Goal: Share content: Share content

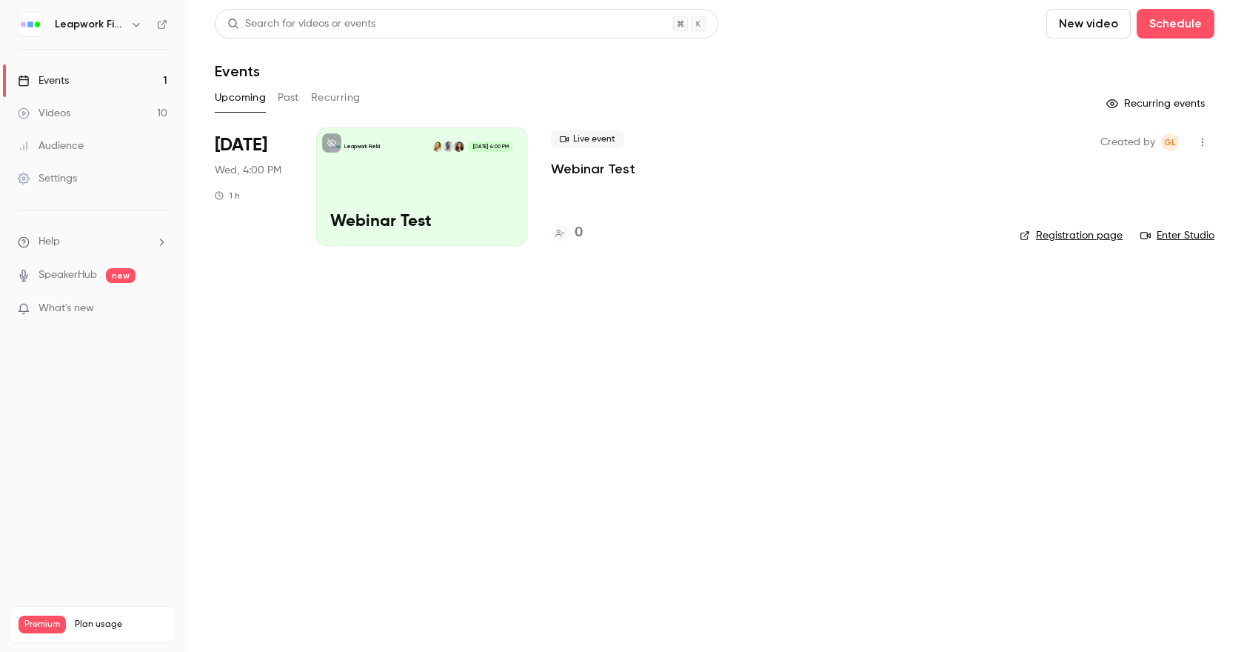
click at [278, 96] on button "Past" at bounding box center [288, 98] width 21 height 24
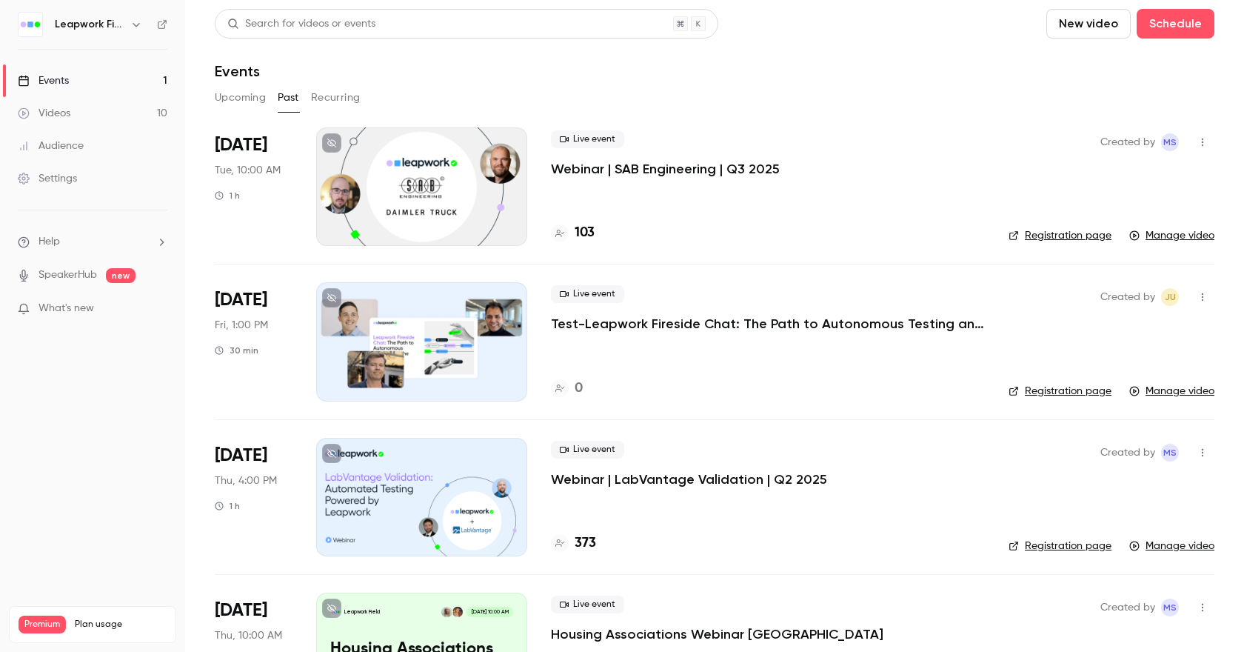
click at [1197, 296] on icon "button" at bounding box center [1203, 297] width 12 height 10
click at [1094, 454] on div "Delete" at bounding box center [1133, 450] width 113 height 15
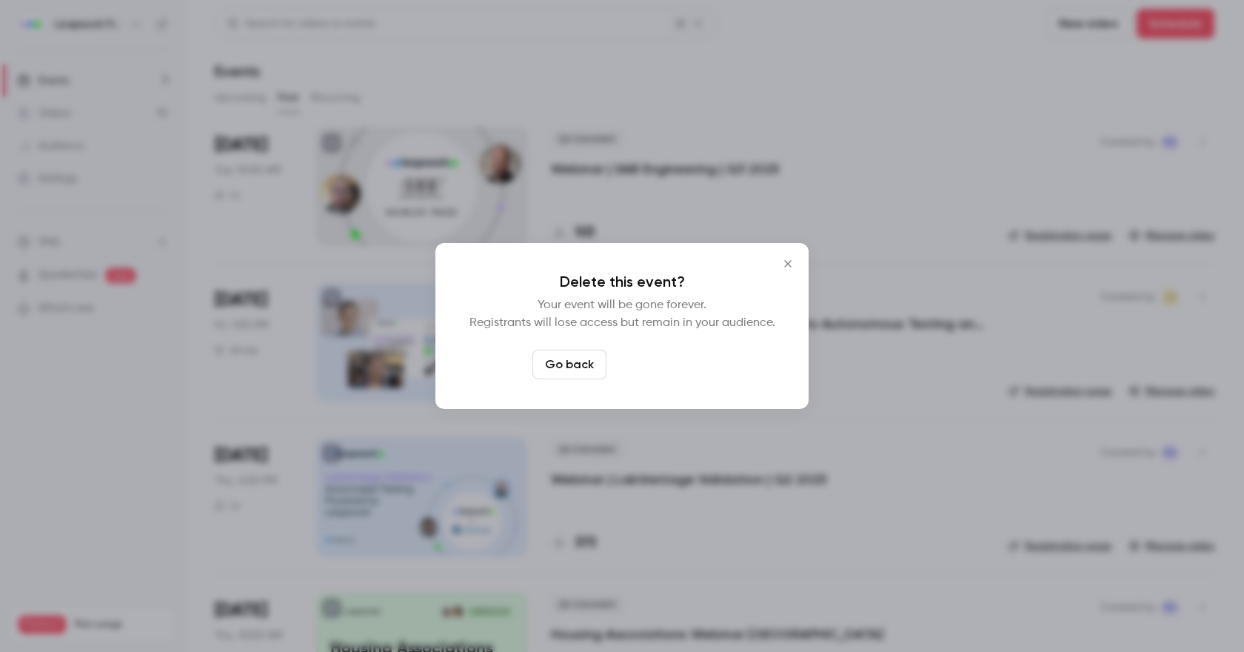
click at [672, 373] on button "Delete event" at bounding box center [661, 364] width 99 height 30
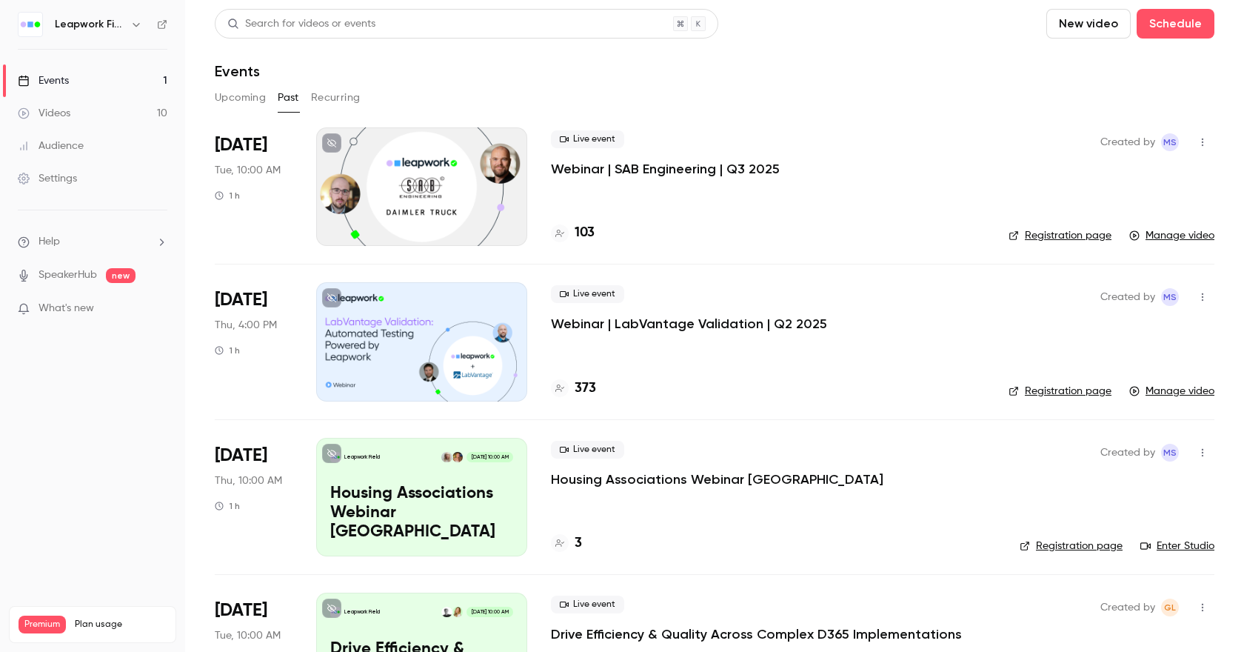
click at [638, 321] on p "Webinar | LabVantage Validation | Q2 2025" at bounding box center [689, 324] width 276 height 18
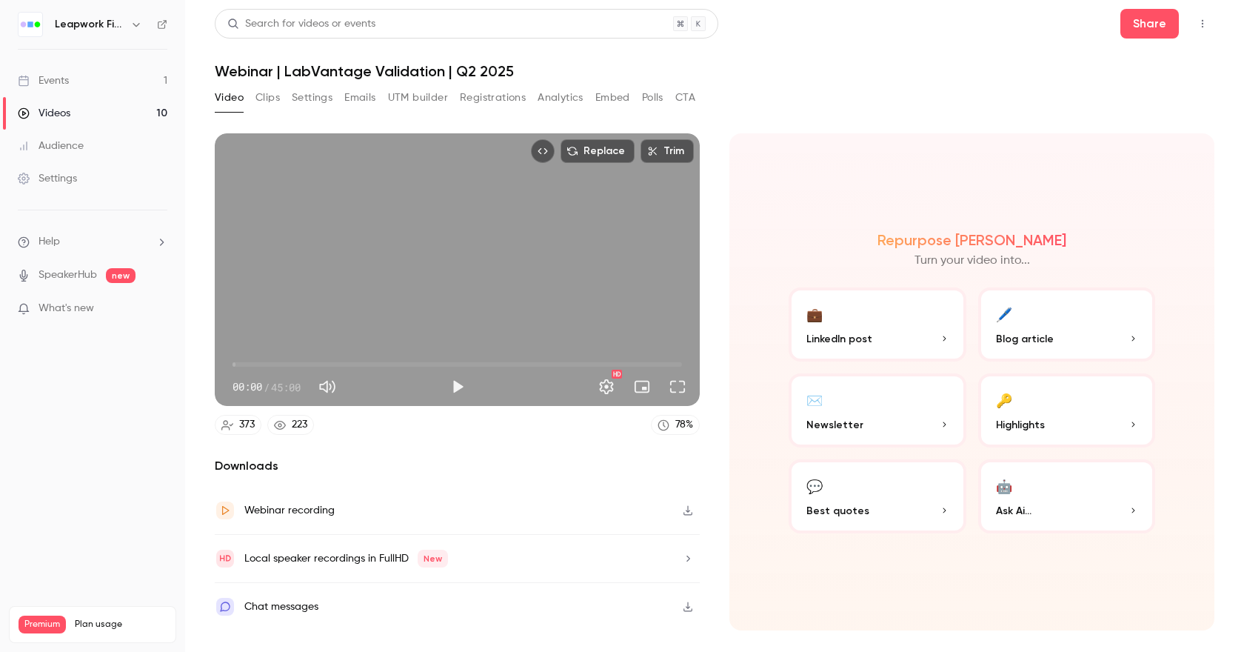
click at [309, 517] on div "Webinar recording" at bounding box center [289, 510] width 90 height 18
click at [1148, 23] on button "Share" at bounding box center [1149, 24] width 58 height 30
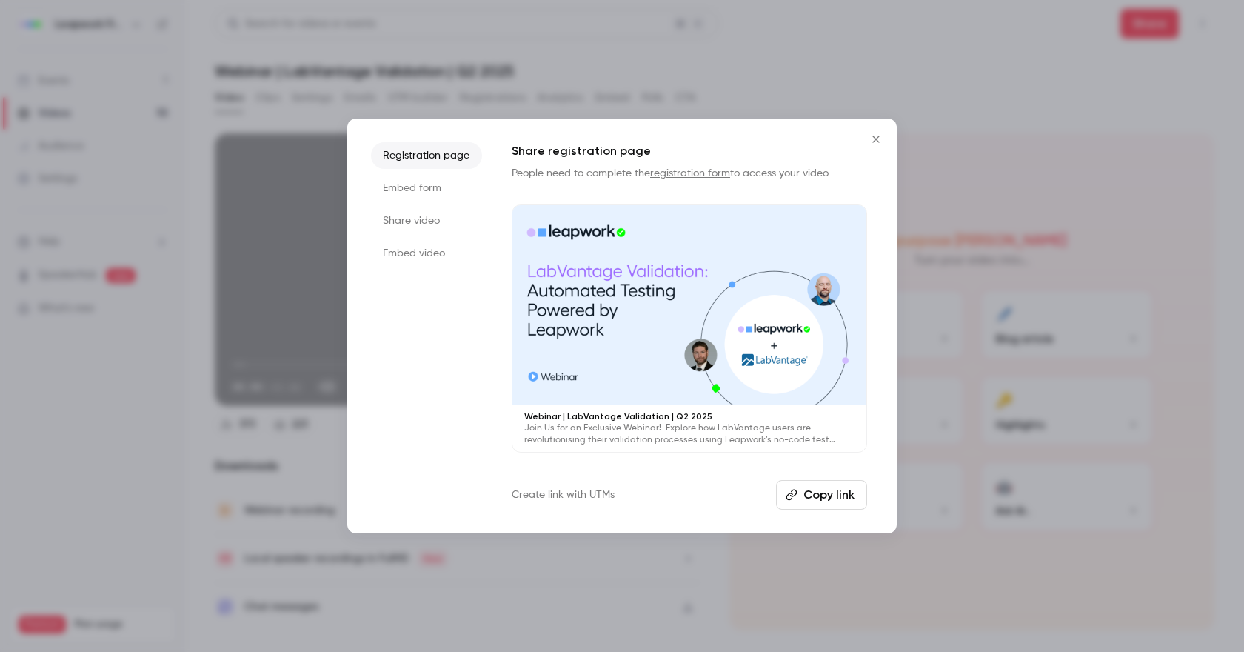
click at [428, 185] on li "Embed form" at bounding box center [426, 188] width 111 height 27
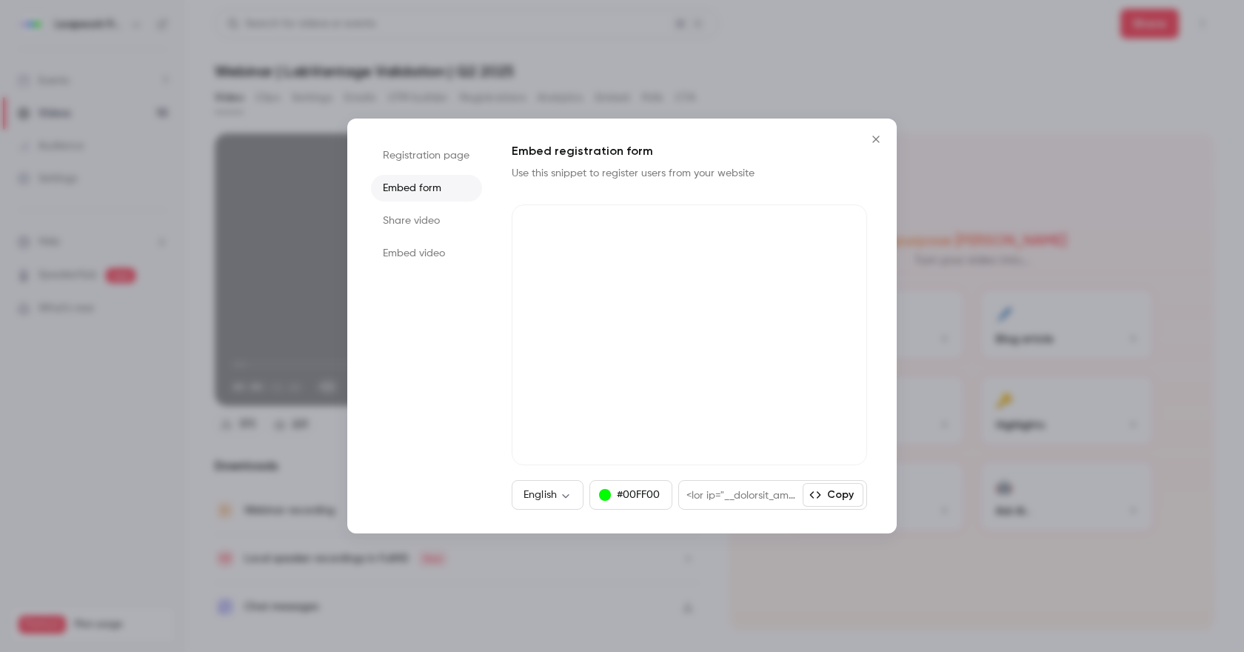
click at [398, 219] on li "Share video" at bounding box center [426, 220] width 111 height 27
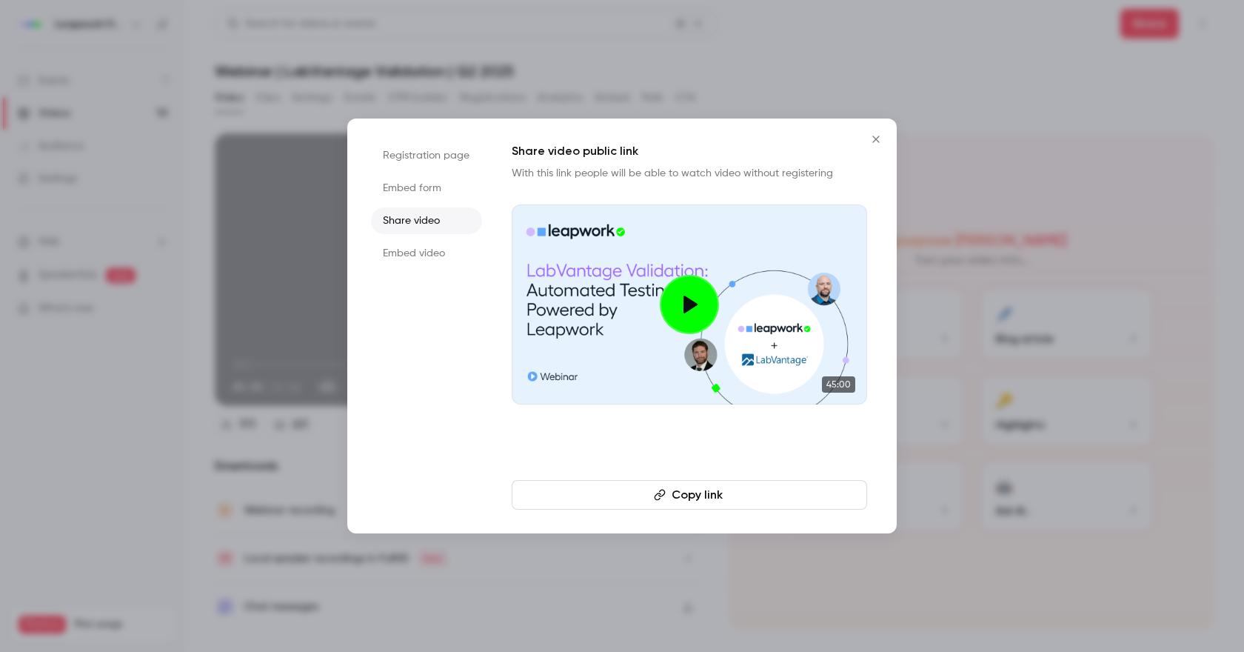
click at [409, 152] on li "Registration page" at bounding box center [426, 155] width 111 height 27
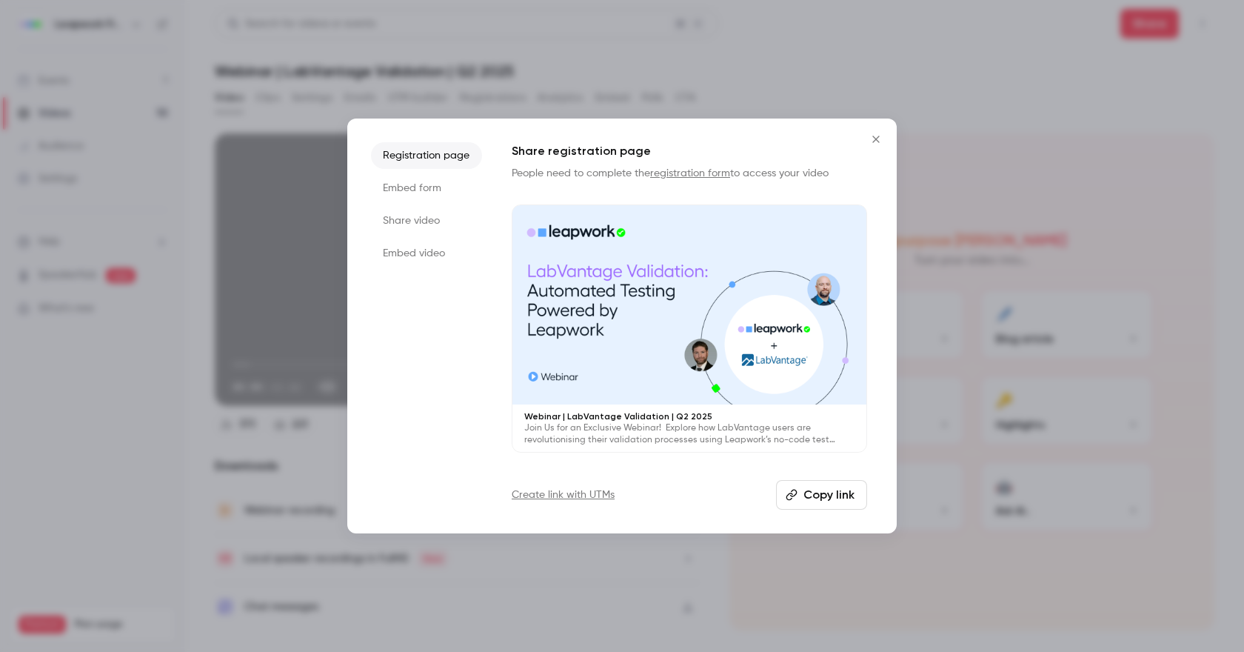
click at [833, 495] on button "Copy link" at bounding box center [821, 495] width 91 height 30
